Goal: Navigation & Orientation: Find specific page/section

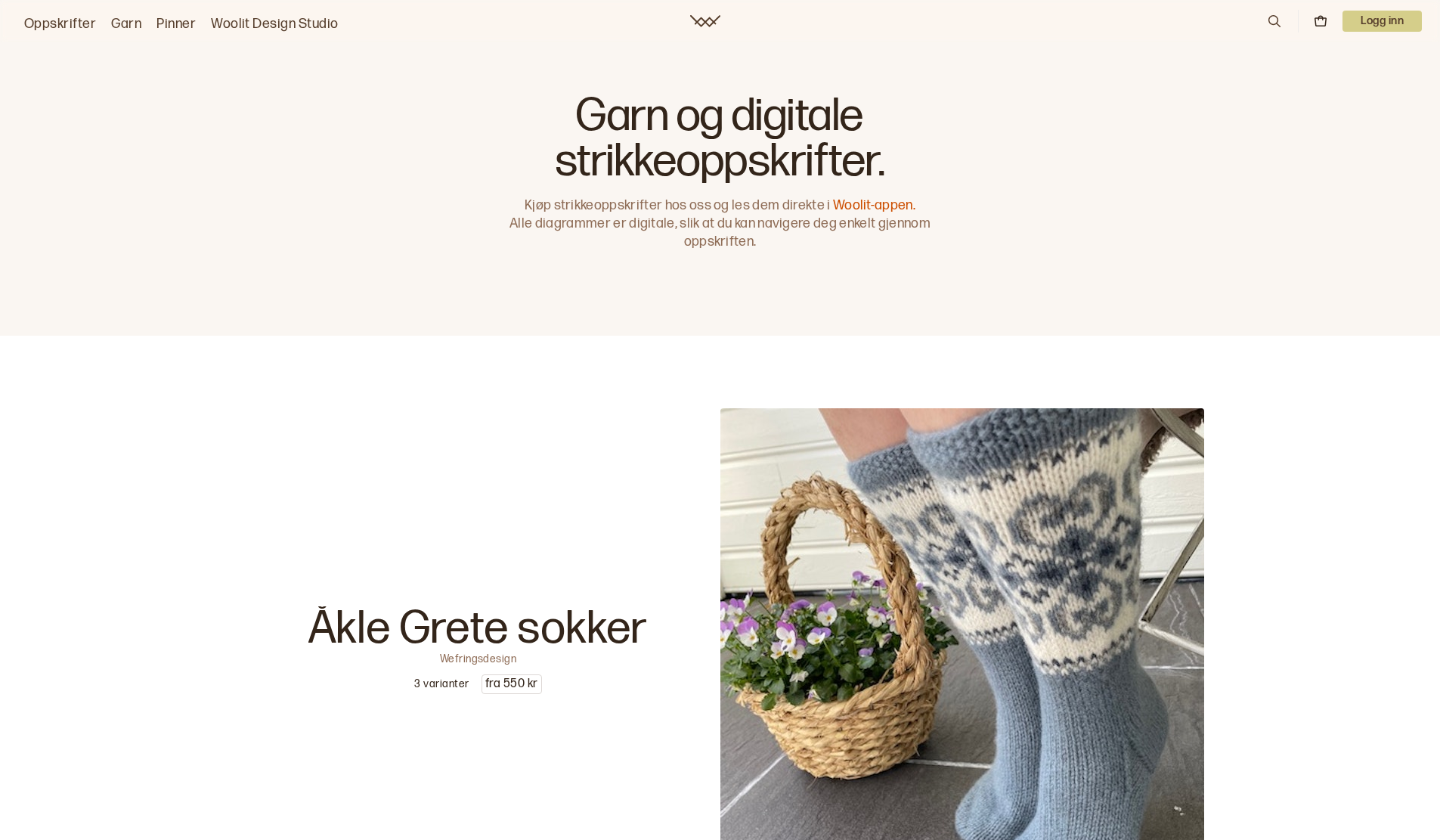
click at [130, 22] on link "Garn" at bounding box center [125, 24] width 30 height 21
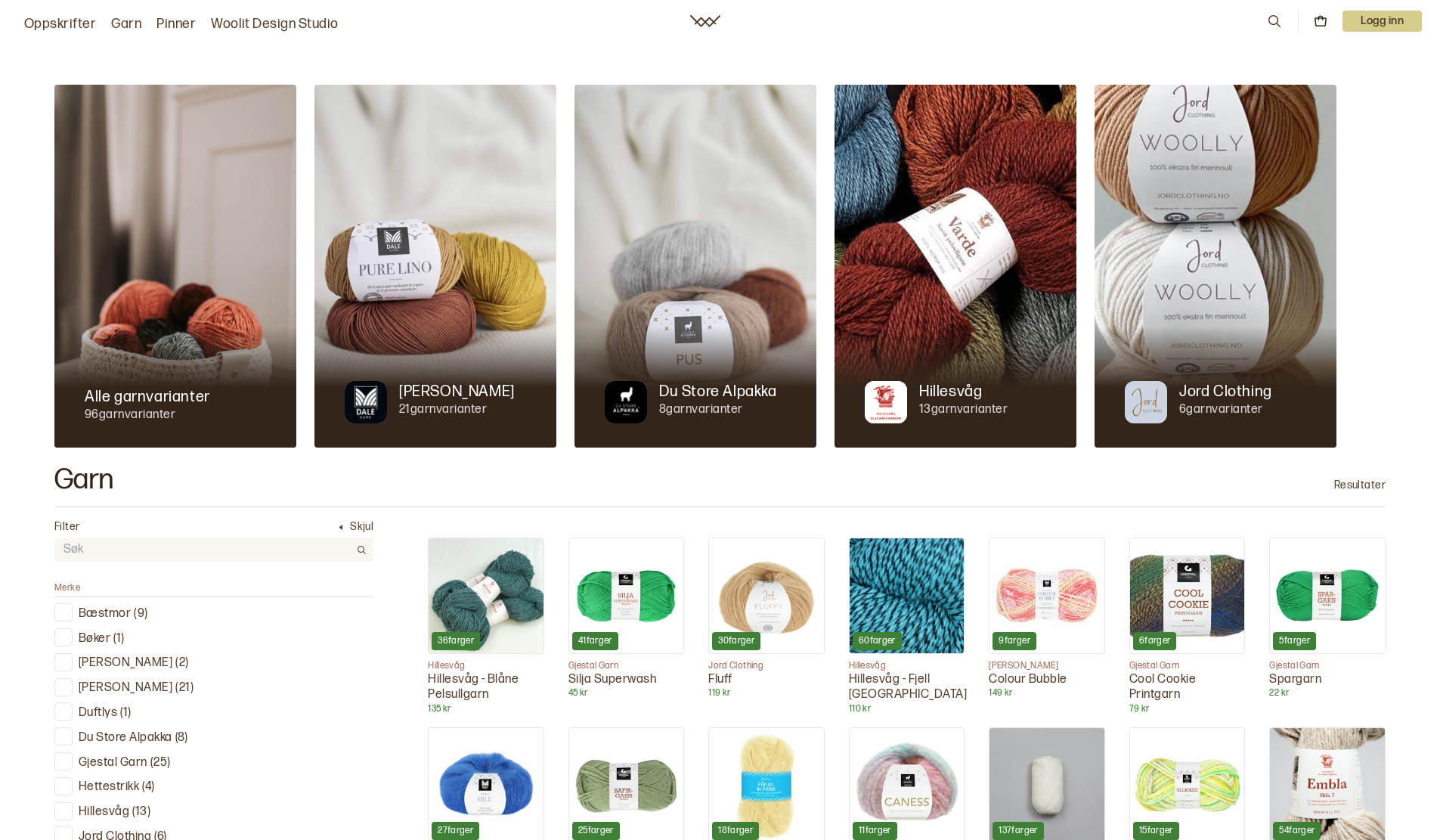
click at [193, 27] on link "Pinner" at bounding box center [176, 24] width 39 height 21
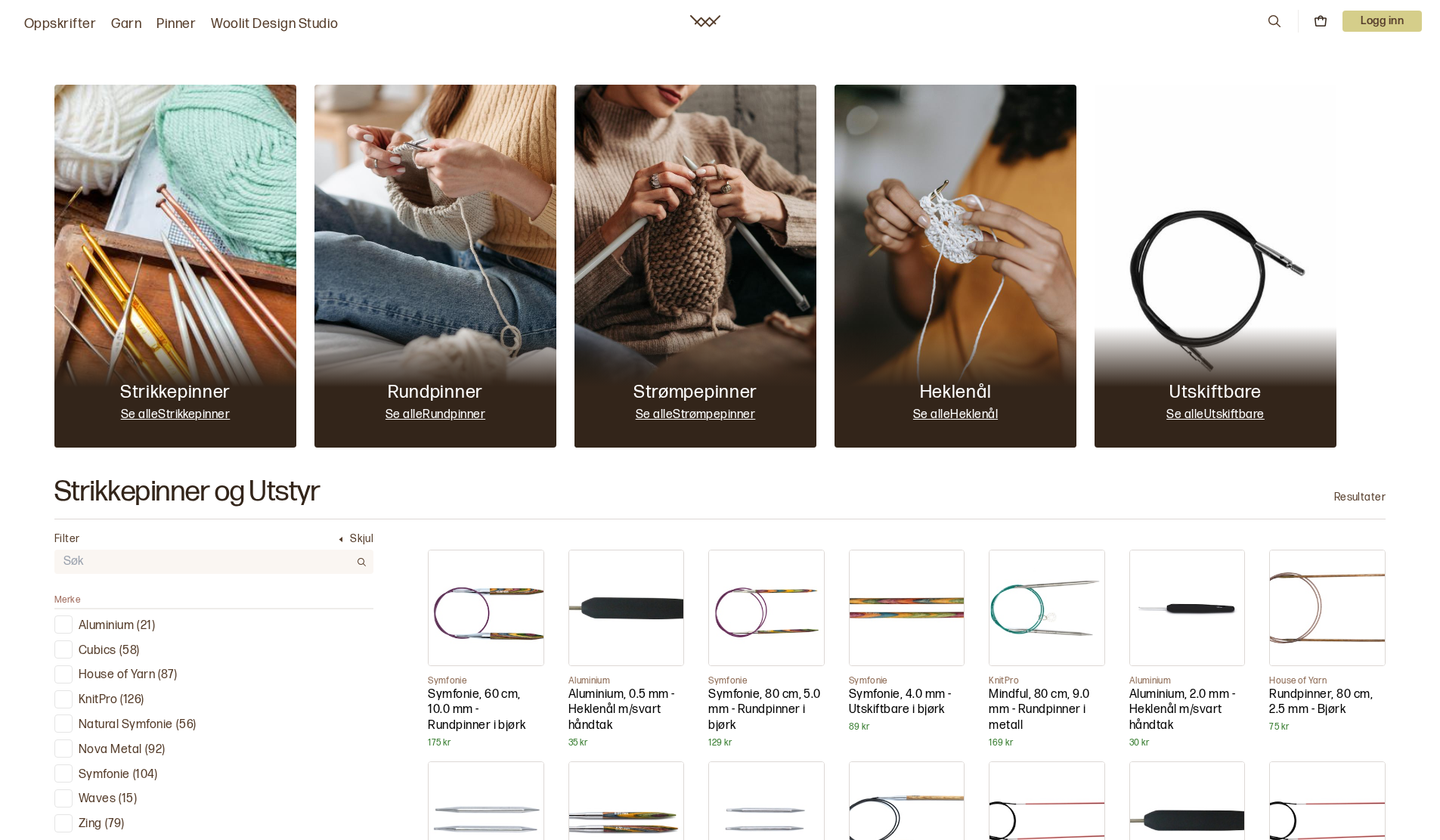
click at [130, 28] on link "Garn" at bounding box center [125, 24] width 30 height 21
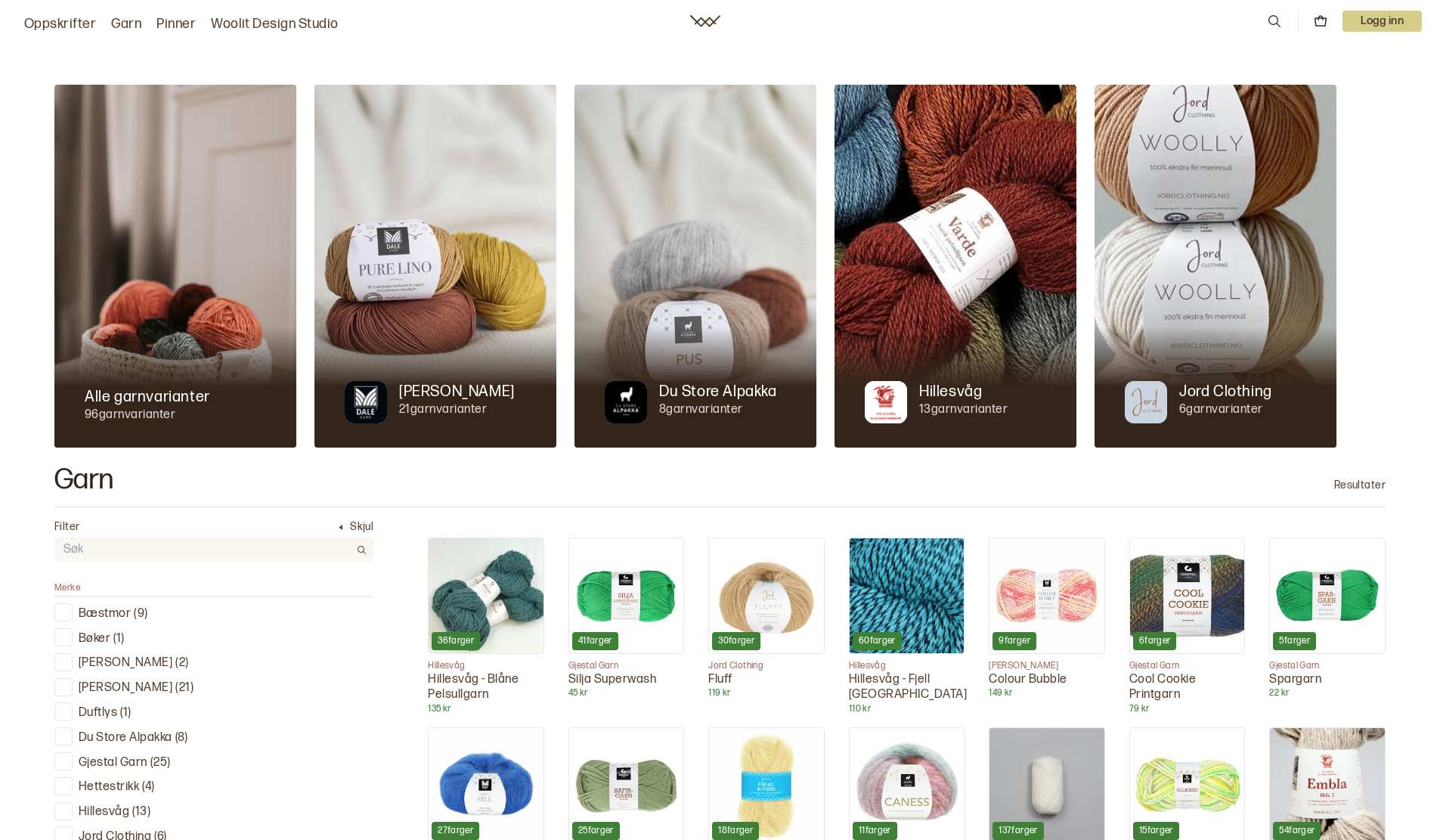
click at [184, 23] on link "Pinner" at bounding box center [176, 24] width 39 height 21
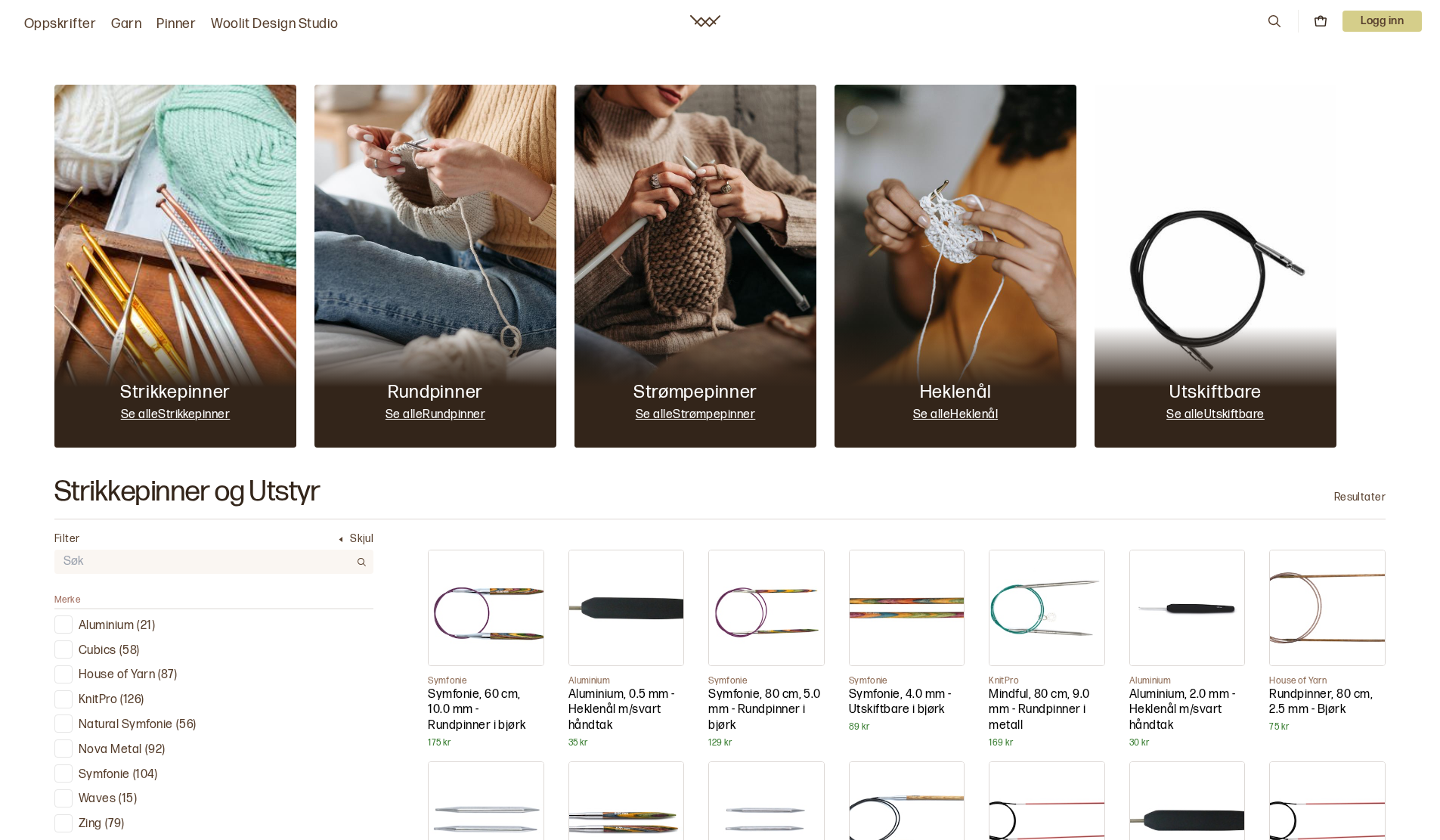
click at [269, 13] on div "Oppskrifter Garn Pinner Woolit Design Studio" at bounding box center [179, 21] width 320 height 27
click at [700, 24] on icon at bounding box center [705, 21] width 30 height 12
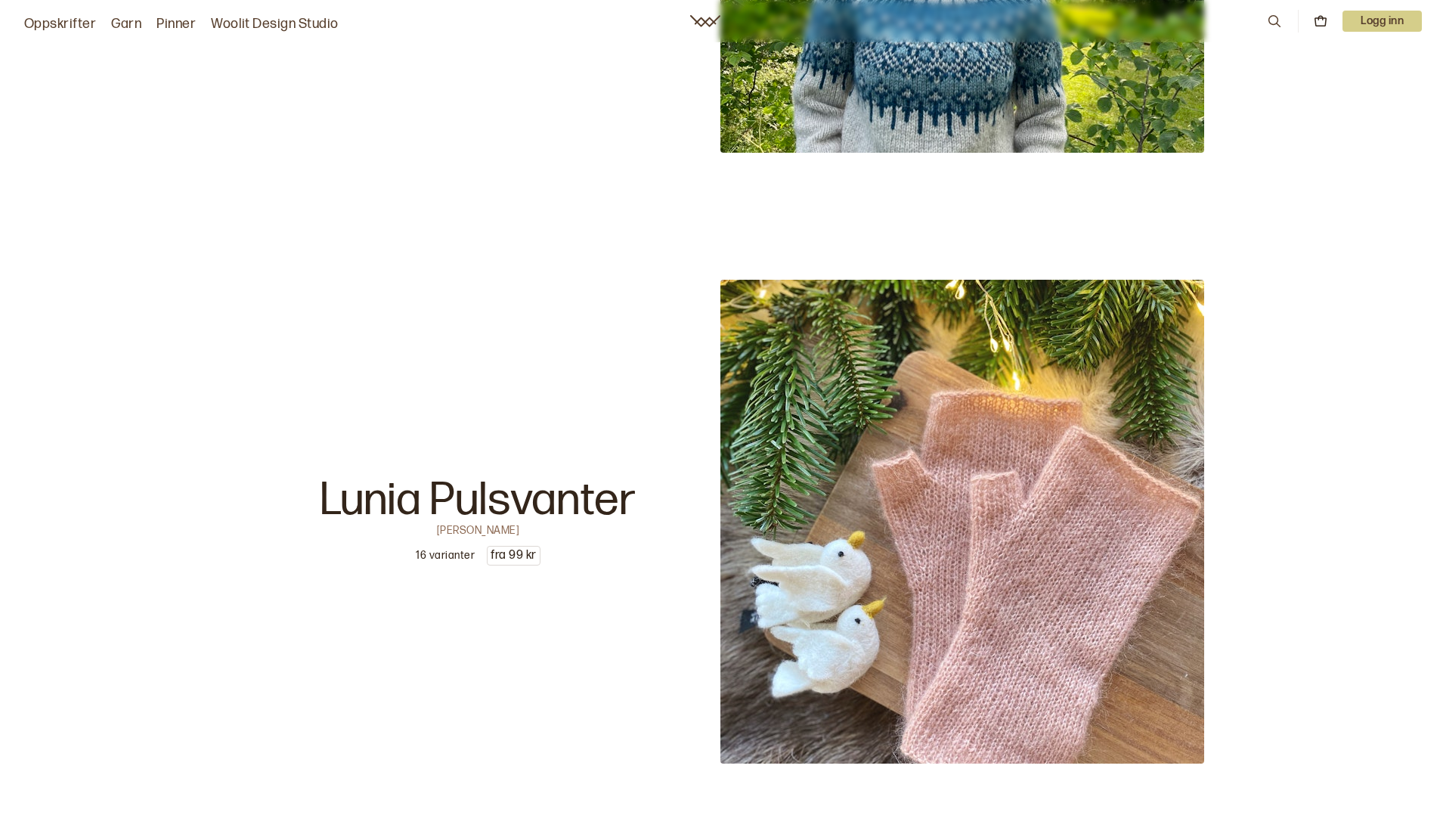
scroll to position [5140, 0]
